Goal: Task Accomplishment & Management: Use online tool/utility

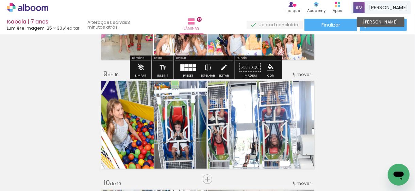
scroll to position [777, 0]
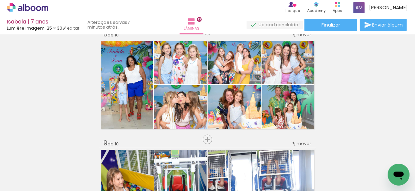
click at [28, 8] on icon at bounding box center [27, 7] width 41 height 9
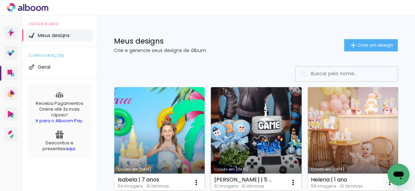
click at [242, 122] on link "Criado em [DATE]" at bounding box center [256, 139] width 90 height 104
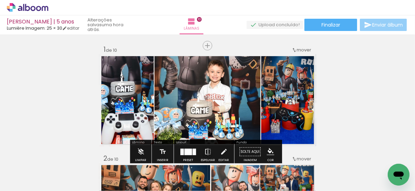
click at [384, 23] on span "Enviar álbum" at bounding box center [387, 24] width 31 height 5
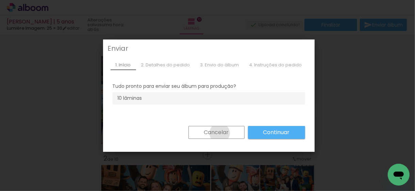
click at [0, 0] on slot "Cancelar" at bounding box center [0, 0] width 0 height 0
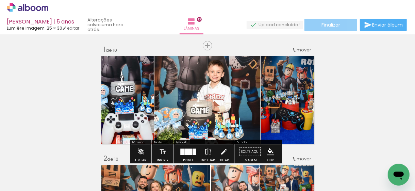
click at [335, 22] on span "Finalizar" at bounding box center [330, 24] width 19 height 5
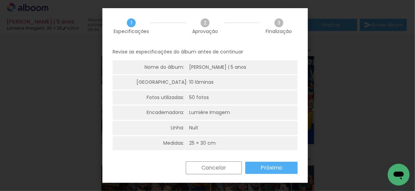
click at [289, 162] on paper-button "Próximo" at bounding box center [271, 167] width 52 height 12
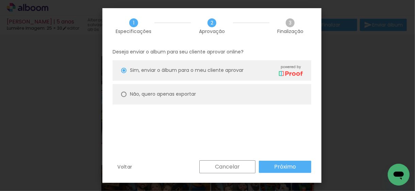
click at [0, 0] on slot "Não, quero apenas exportar" at bounding box center [0, 0] width 0 height 0
type paper-radio-button "on"
click at [0, 0] on slot "Próximo" at bounding box center [0, 0] width 0 height 0
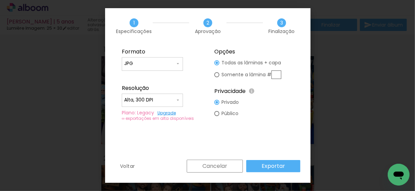
type input "Alta, 300 DPI"
click at [0, 0] on slot "Exportar" at bounding box center [0, 0] width 0 height 0
